Goal: Information Seeking & Learning: Learn about a topic

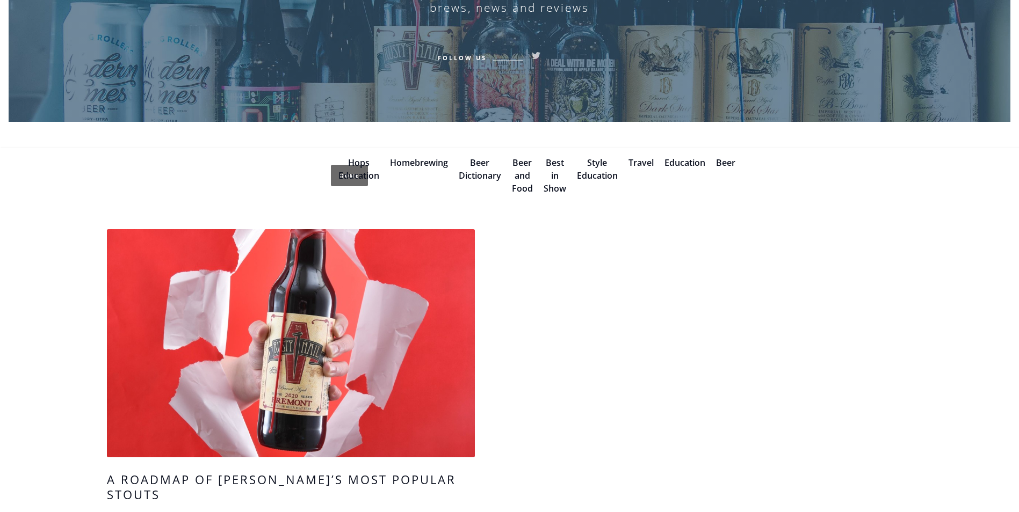
scroll to position [522, 0]
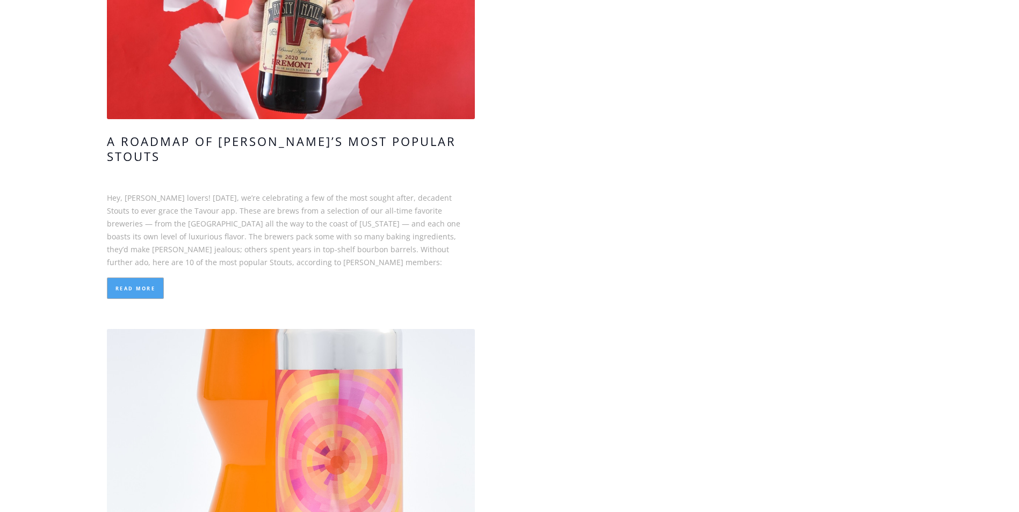
click at [141, 278] on link "Read More" at bounding box center [135, 288] width 57 height 21
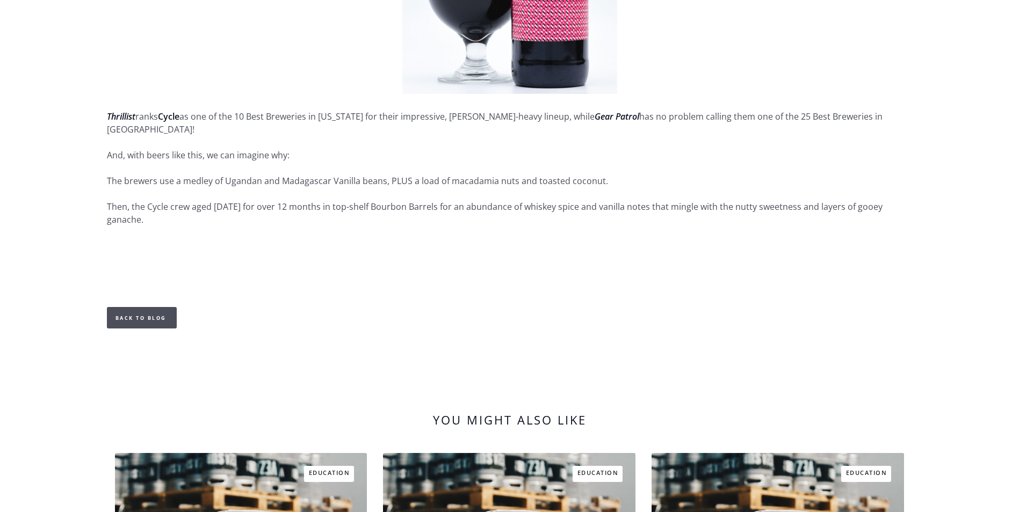
scroll to position [4190, 0]
